Goal: Check status: Check status

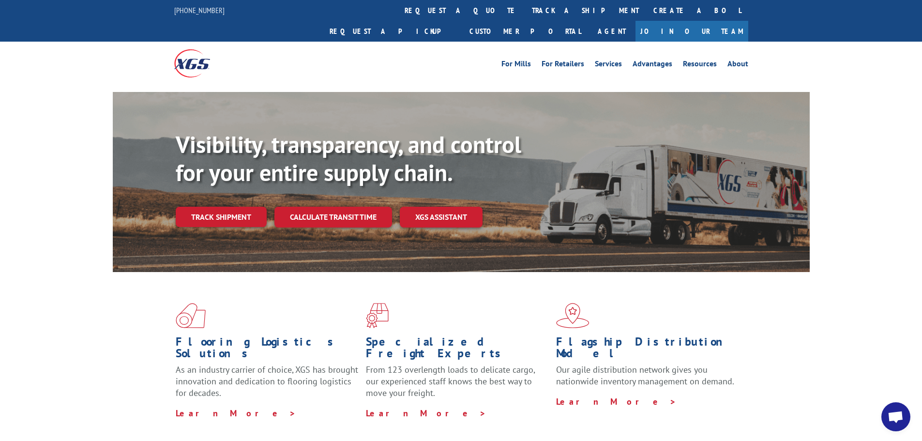
scroll to position [2998, 0]
click at [525, 7] on link "track a shipment" at bounding box center [586, 10] width 122 height 21
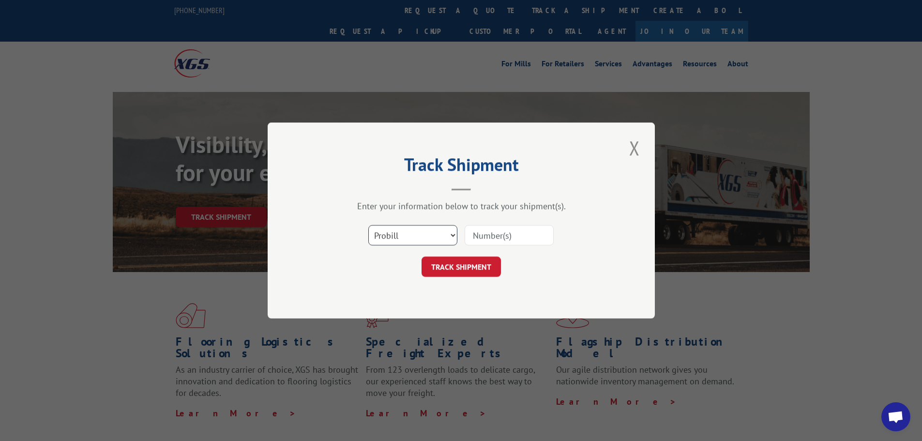
drag, startPoint x: 417, startPoint y: 233, endPoint x: 414, endPoint y: 243, distance: 9.6
click at [417, 233] on select "Select category... Probill BOL PO" at bounding box center [412, 235] width 89 height 20
select select "bol"
click at [368, 225] on select "Select category... Probill BOL PO" at bounding box center [412, 235] width 89 height 20
paste input "5957617"
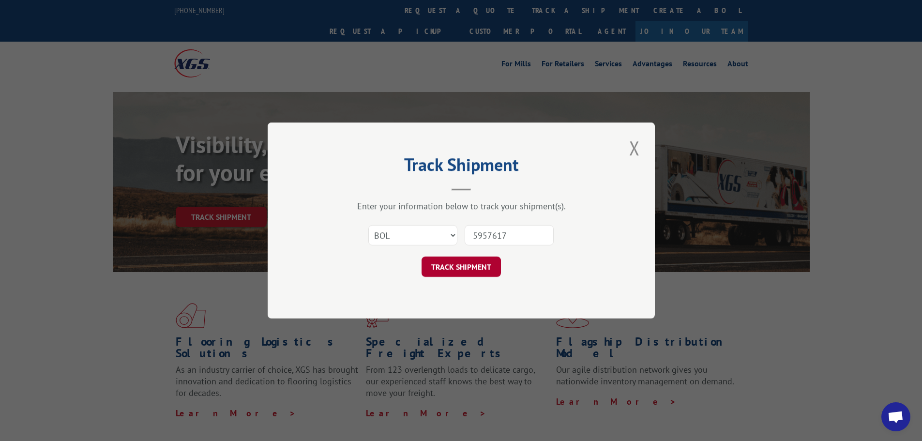
type input "5957617"
click at [450, 270] on button "TRACK SHIPMENT" at bounding box center [461, 267] width 79 height 20
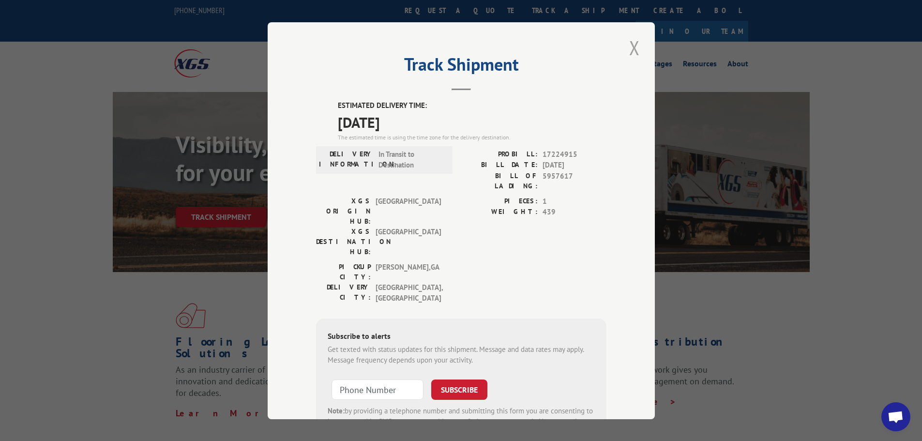
click at [636, 53] on button "Close modal" at bounding box center [635, 47] width 16 height 27
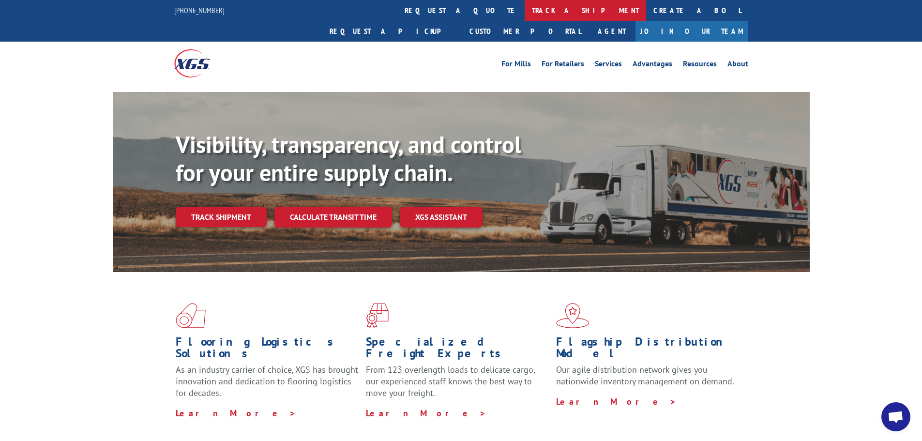
click at [525, 13] on link "track a shipment" at bounding box center [586, 10] width 122 height 21
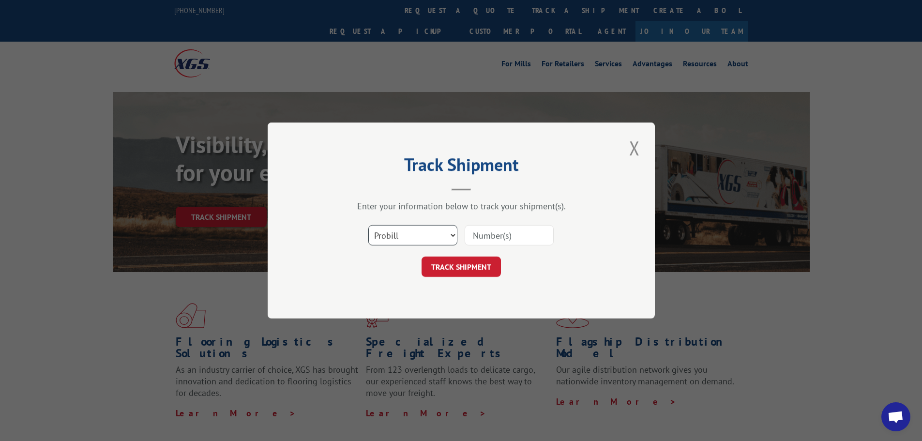
click at [417, 245] on select "Select category... Probill BOL PO" at bounding box center [412, 235] width 89 height 20
select select "bol"
click at [368, 225] on select "Select category... Probill BOL PO" at bounding box center [412, 235] width 89 height 20
click at [493, 232] on input at bounding box center [509, 235] width 89 height 20
type input "2401076"
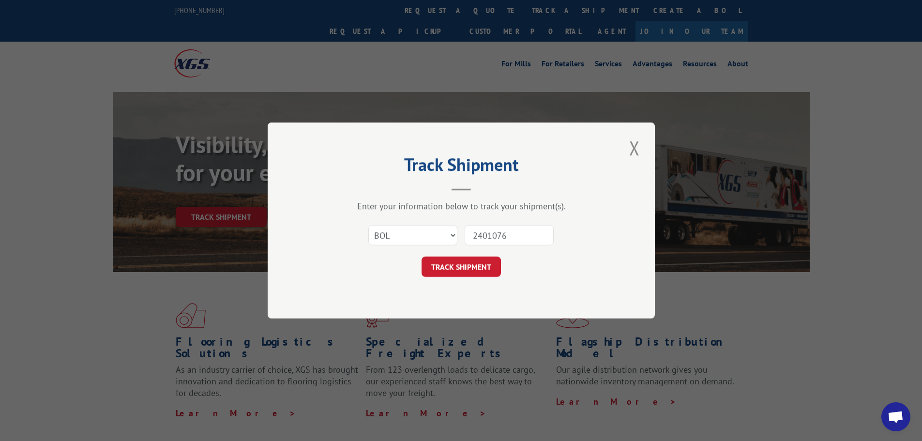
click button "TRACK SHIPMENT" at bounding box center [461, 267] width 79 height 20
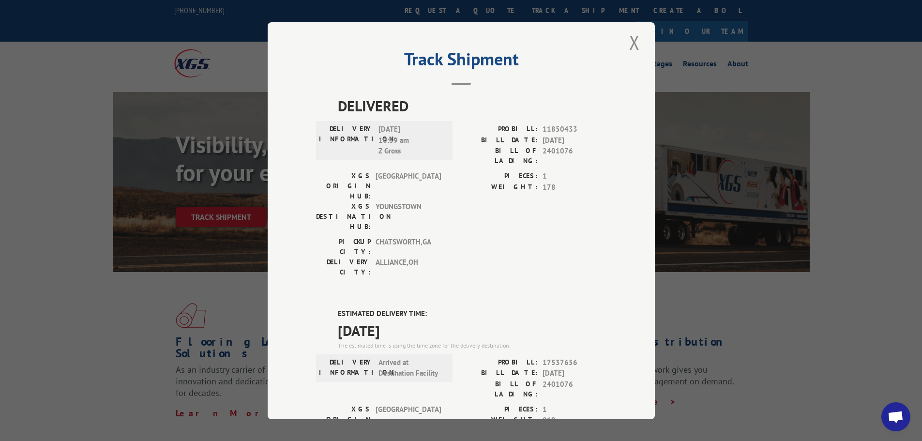
scroll to position [0, 0]
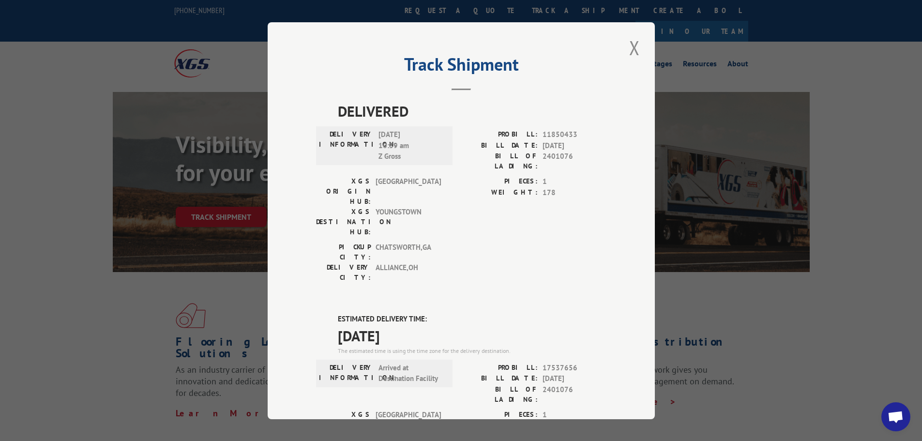
drag, startPoint x: 628, startPoint y: 46, endPoint x: 619, endPoint y: 48, distance: 9.6
click at [628, 46] on button "Close modal" at bounding box center [635, 47] width 16 height 27
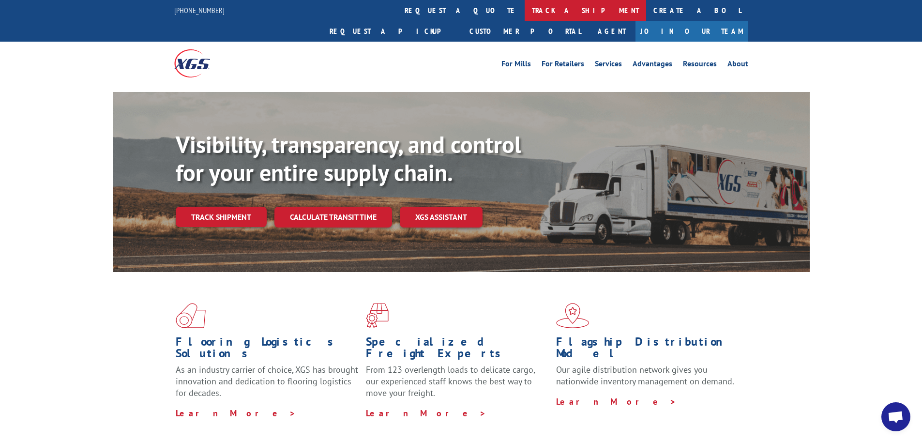
click at [525, 10] on link "track a shipment" at bounding box center [586, 10] width 122 height 21
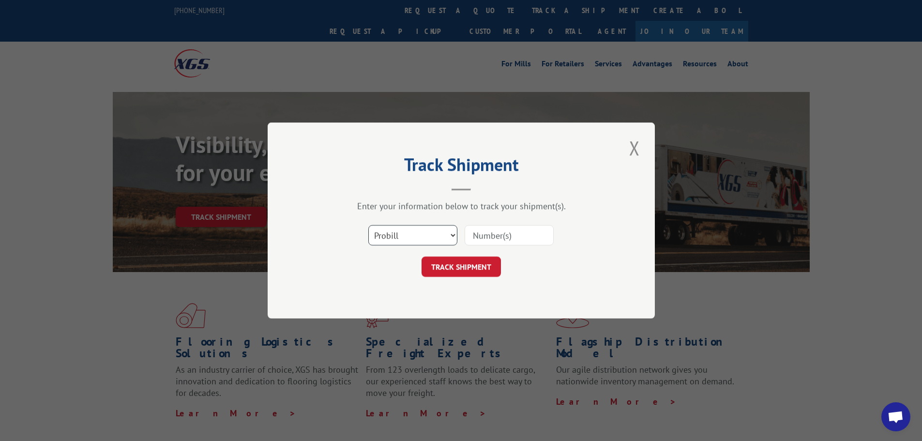
drag, startPoint x: 428, startPoint y: 234, endPoint x: 425, endPoint y: 241, distance: 7.8
click at [428, 234] on select "Select category... Probill BOL PO" at bounding box center [412, 235] width 89 height 20
select select "bol"
click at [368, 225] on select "Select category... Probill BOL PO" at bounding box center [412, 235] width 89 height 20
click at [509, 239] on input at bounding box center [509, 235] width 89 height 20
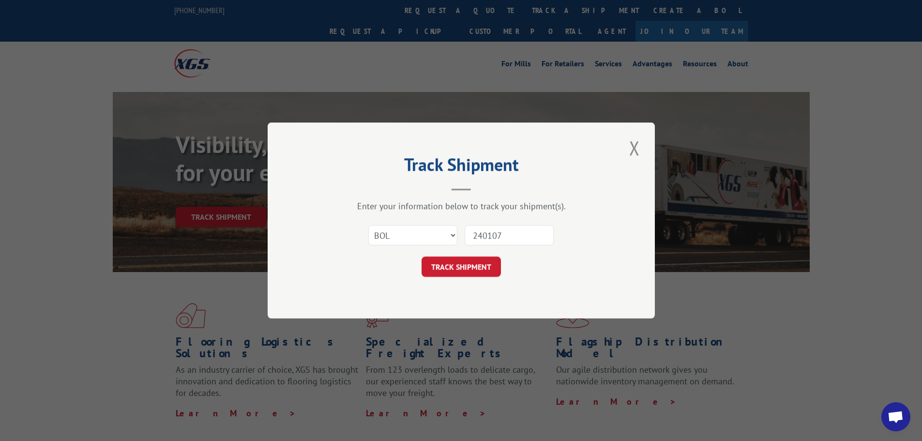
type input "2401077"
click button "TRACK SHIPMENT" at bounding box center [461, 267] width 79 height 20
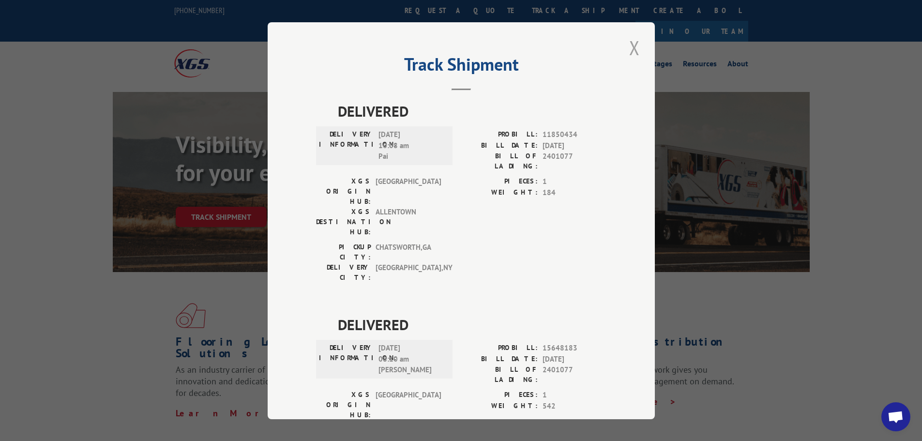
click at [631, 53] on button "Close modal" at bounding box center [635, 47] width 16 height 27
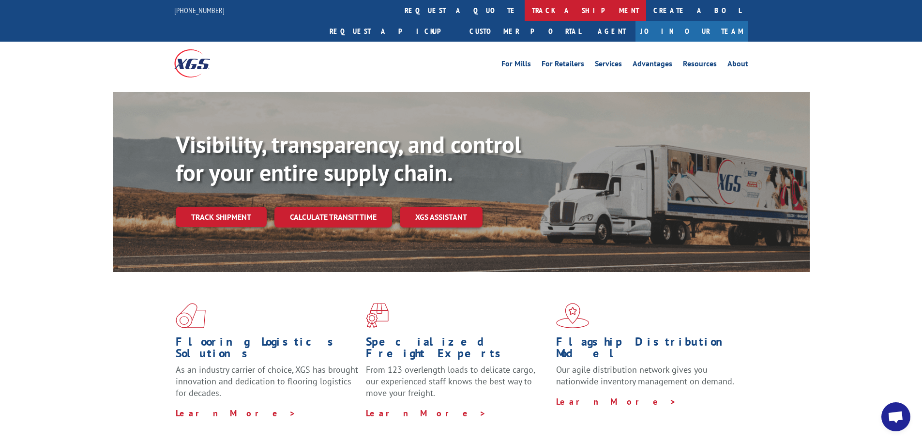
click at [525, 12] on link "track a shipment" at bounding box center [586, 10] width 122 height 21
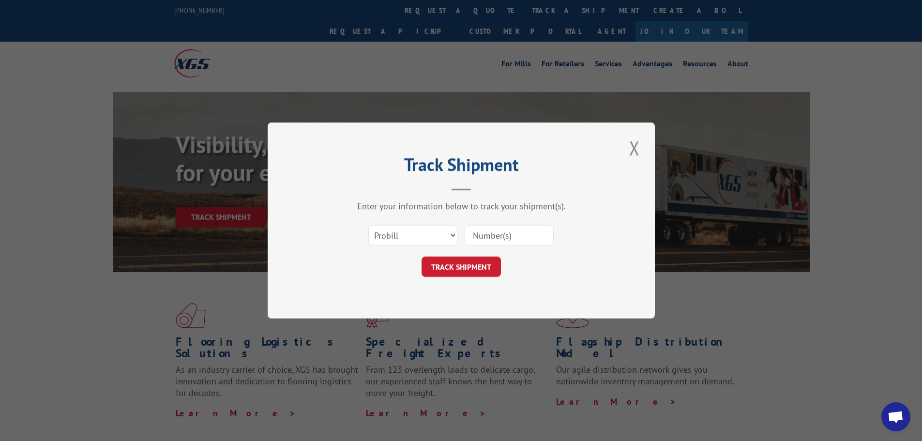
drag, startPoint x: 422, startPoint y: 223, endPoint x: 413, endPoint y: 253, distance: 32.0
click at [422, 223] on div "Select category... Probill BOL PO" at bounding box center [461, 235] width 291 height 32
click at [406, 234] on select "Select category... Probill BOL PO" at bounding box center [412, 235] width 89 height 20
select select "bol"
click at [368, 225] on select "Select category... Probill BOL PO" at bounding box center [412, 235] width 89 height 20
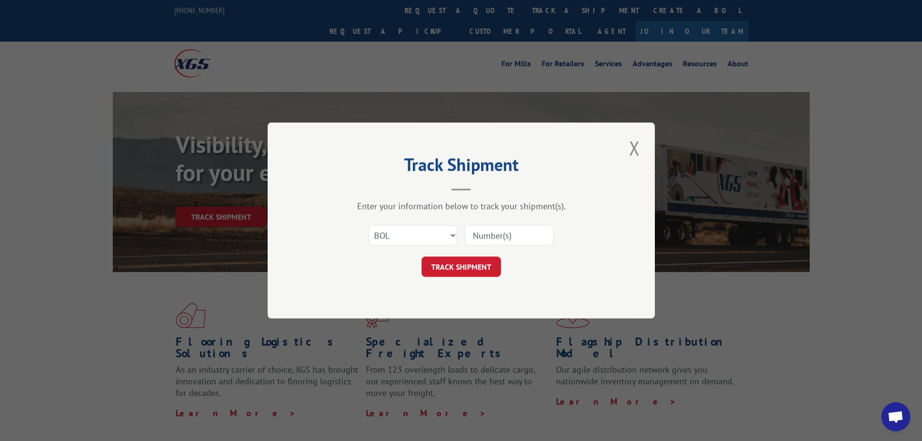
click at [508, 240] on input at bounding box center [509, 235] width 89 height 20
type input "17462164"
click button "TRACK SHIPMENT" at bounding box center [461, 267] width 79 height 20
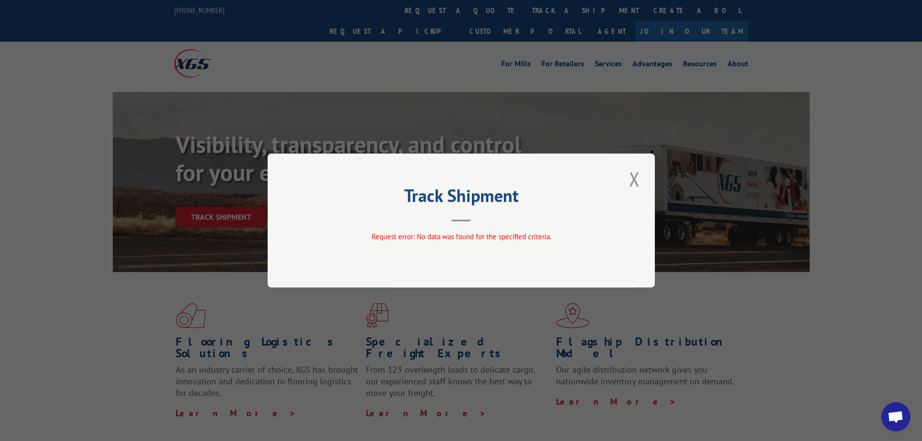
click at [640, 177] on button "Close modal" at bounding box center [635, 179] width 16 height 27
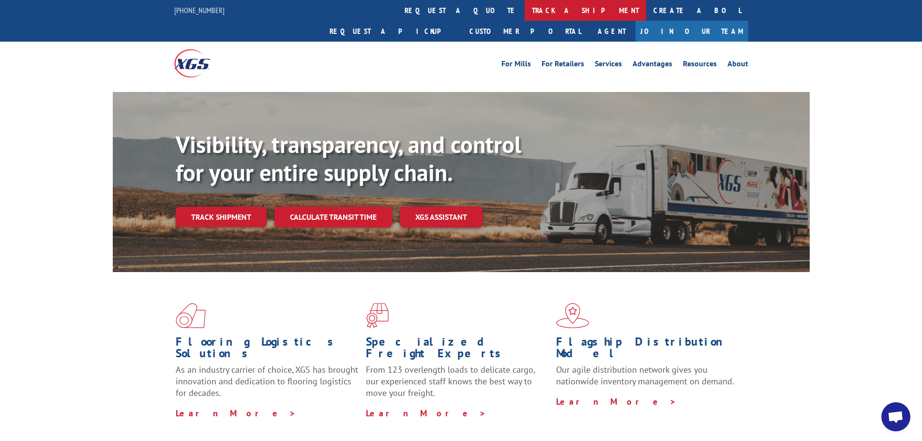
click at [525, 15] on link "track a shipment" at bounding box center [586, 10] width 122 height 21
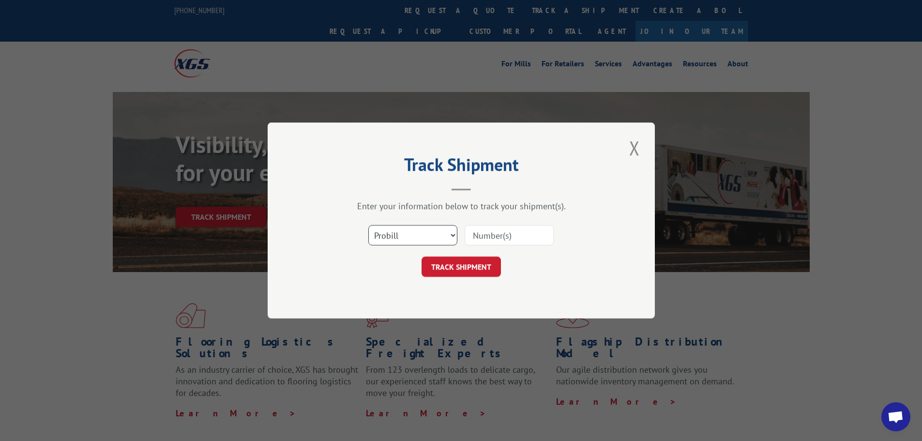
click at [440, 237] on select "Select category... Probill BOL PO" at bounding box center [412, 235] width 89 height 20
select select "bol"
click at [368, 225] on select "Select category... Probill BOL PO" at bounding box center [412, 235] width 89 height 20
click at [503, 242] on input at bounding box center [509, 235] width 89 height 20
type input "5950078"
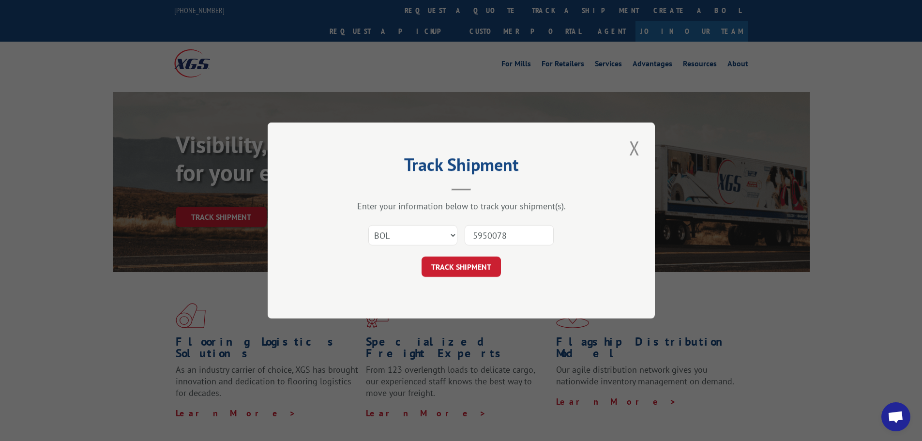
click button "TRACK SHIPMENT" at bounding box center [461, 267] width 79 height 20
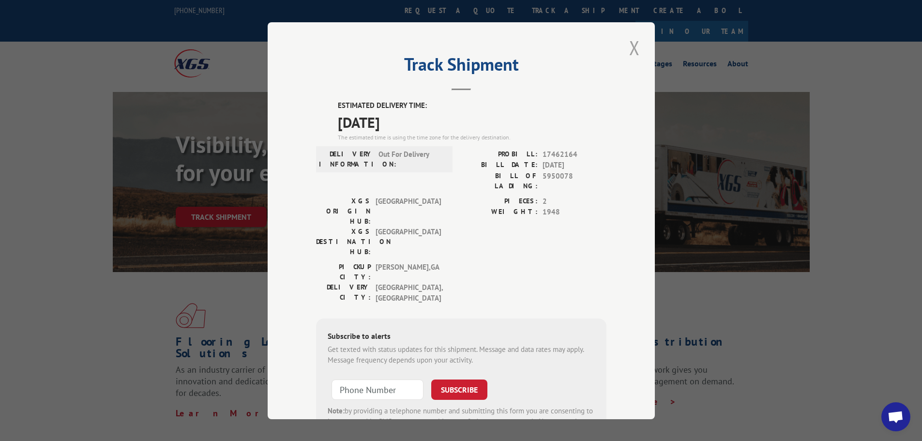
click at [637, 43] on button "Close modal" at bounding box center [635, 47] width 16 height 27
